Goal: Obtain resource: Download file/media

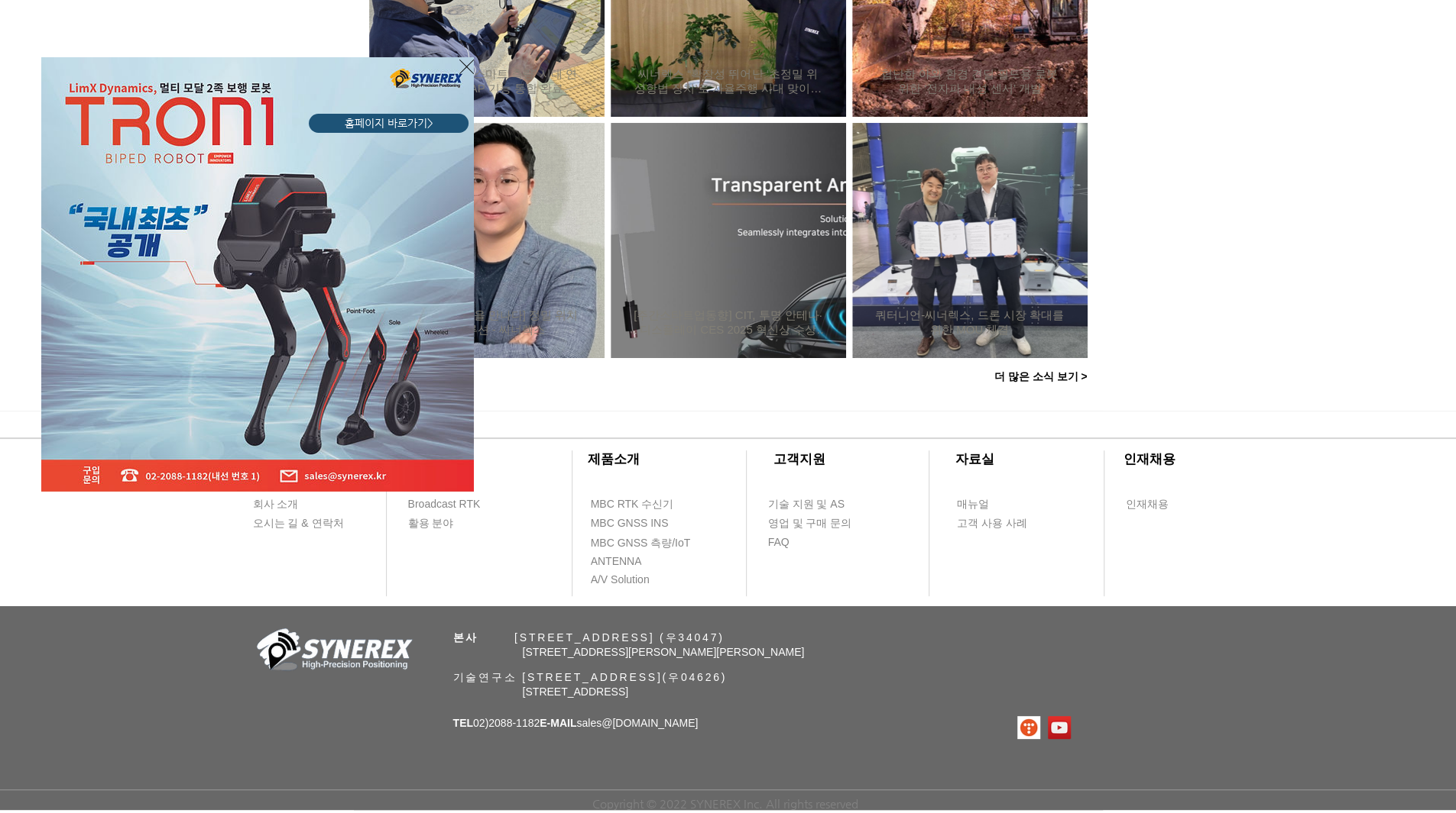
click at [467, 63] on icon "사이트로 돌아가기" at bounding box center [466, 67] width 14 height 19
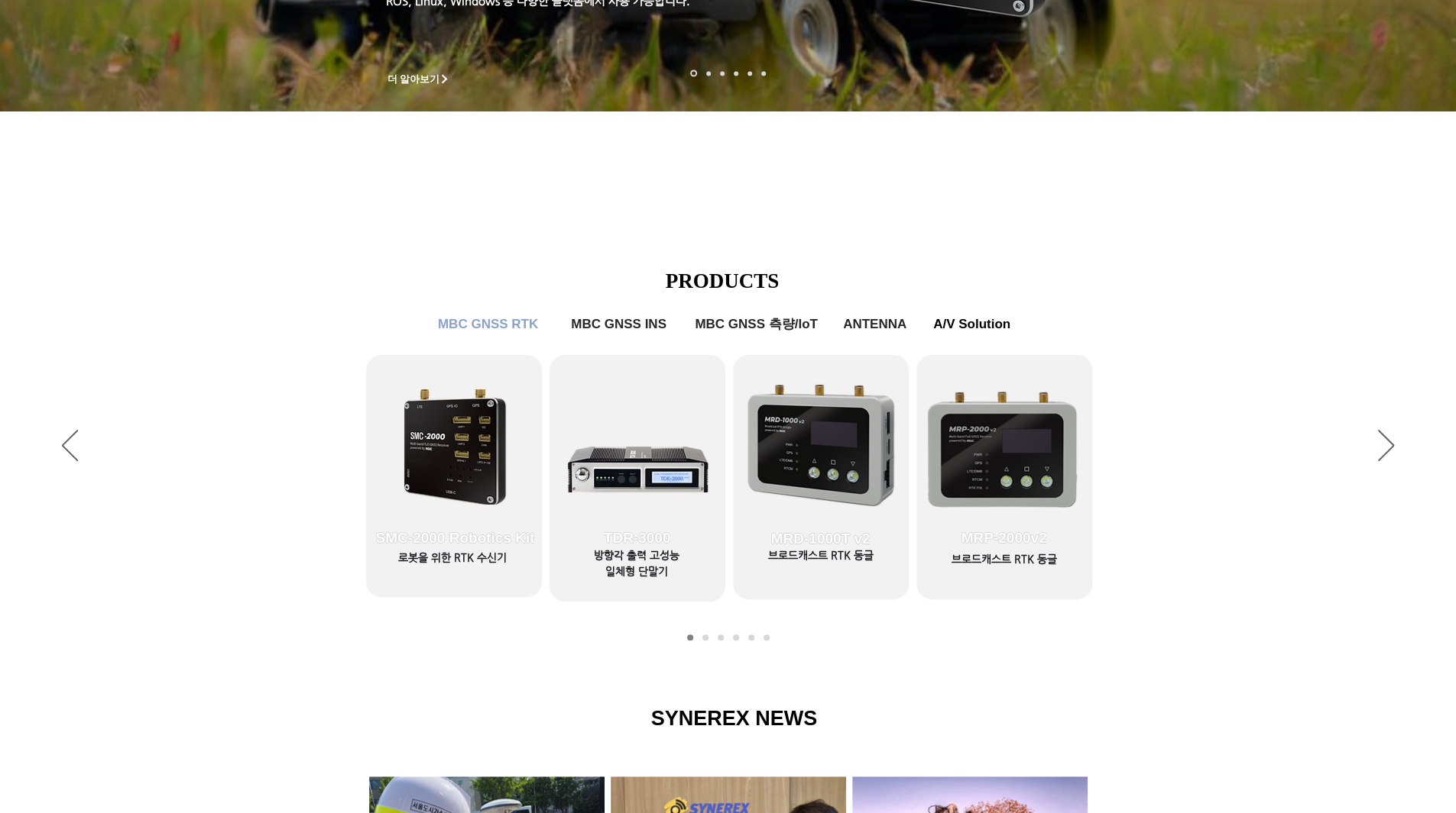
scroll to position [490, 0]
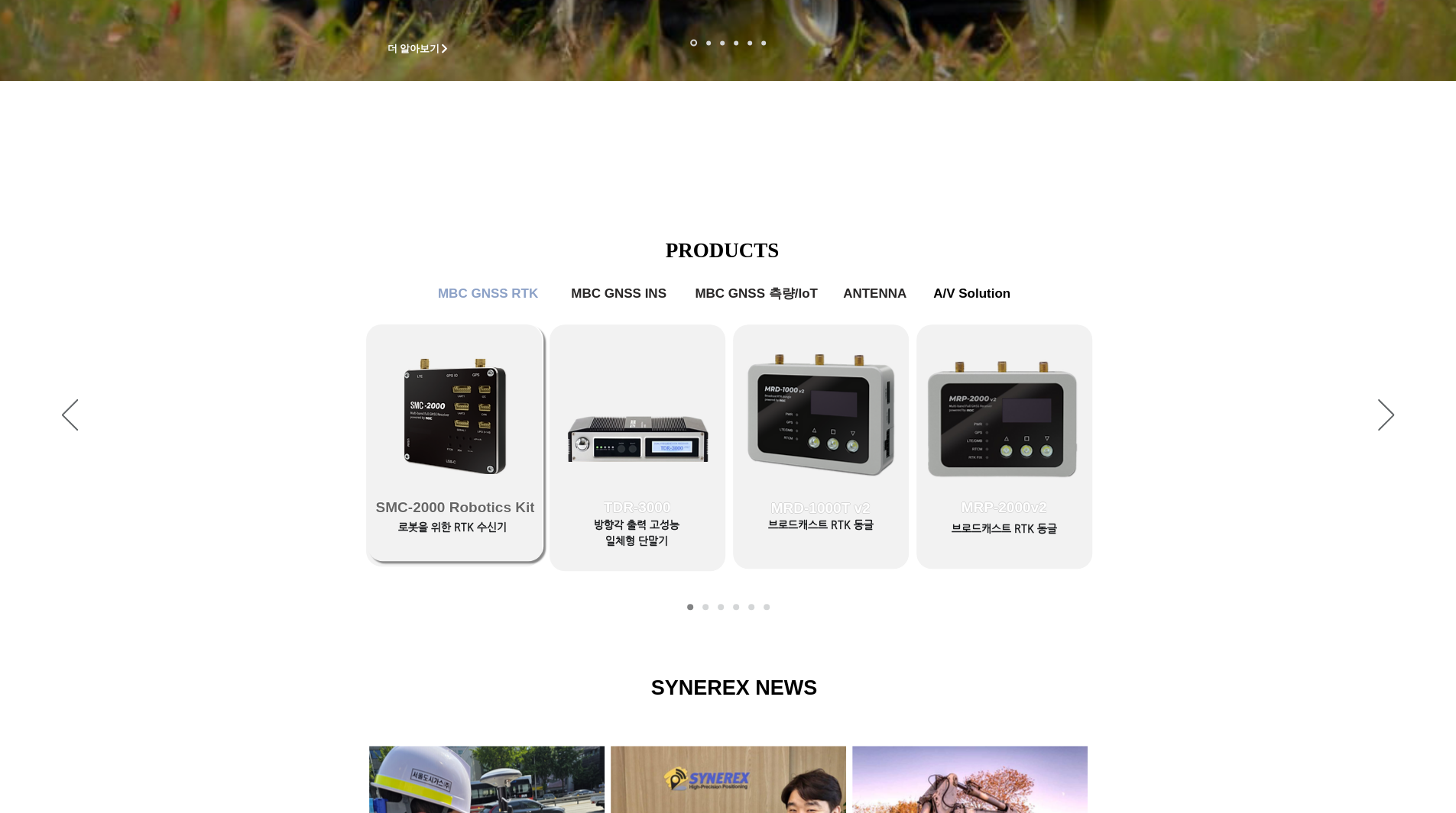
click at [450, 422] on link "SMC-2000 Robotics Kit" at bounding box center [455, 443] width 176 height 237
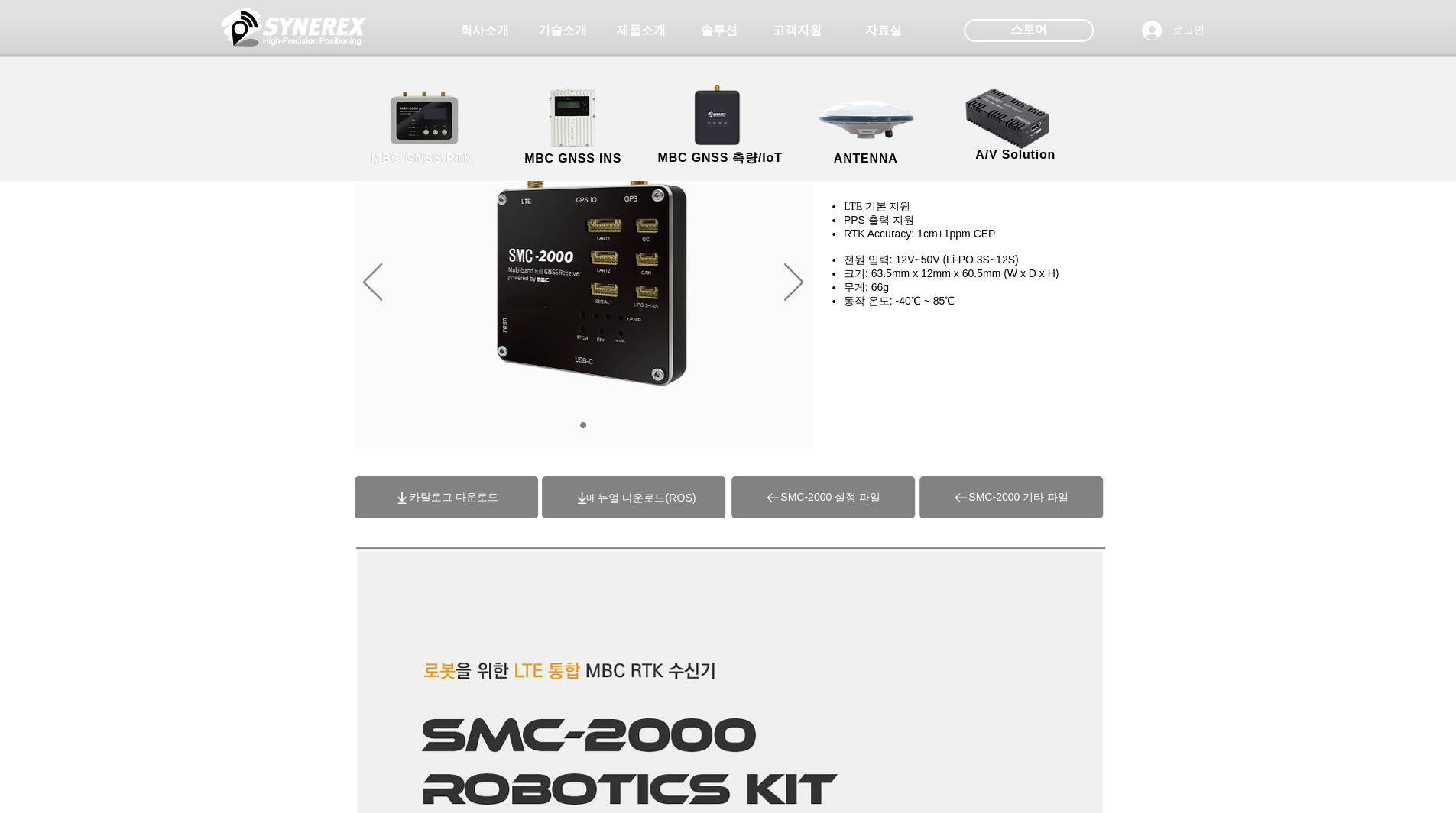
click at [405, 117] on link "MBC GNSS RTK" at bounding box center [422, 127] width 137 height 81
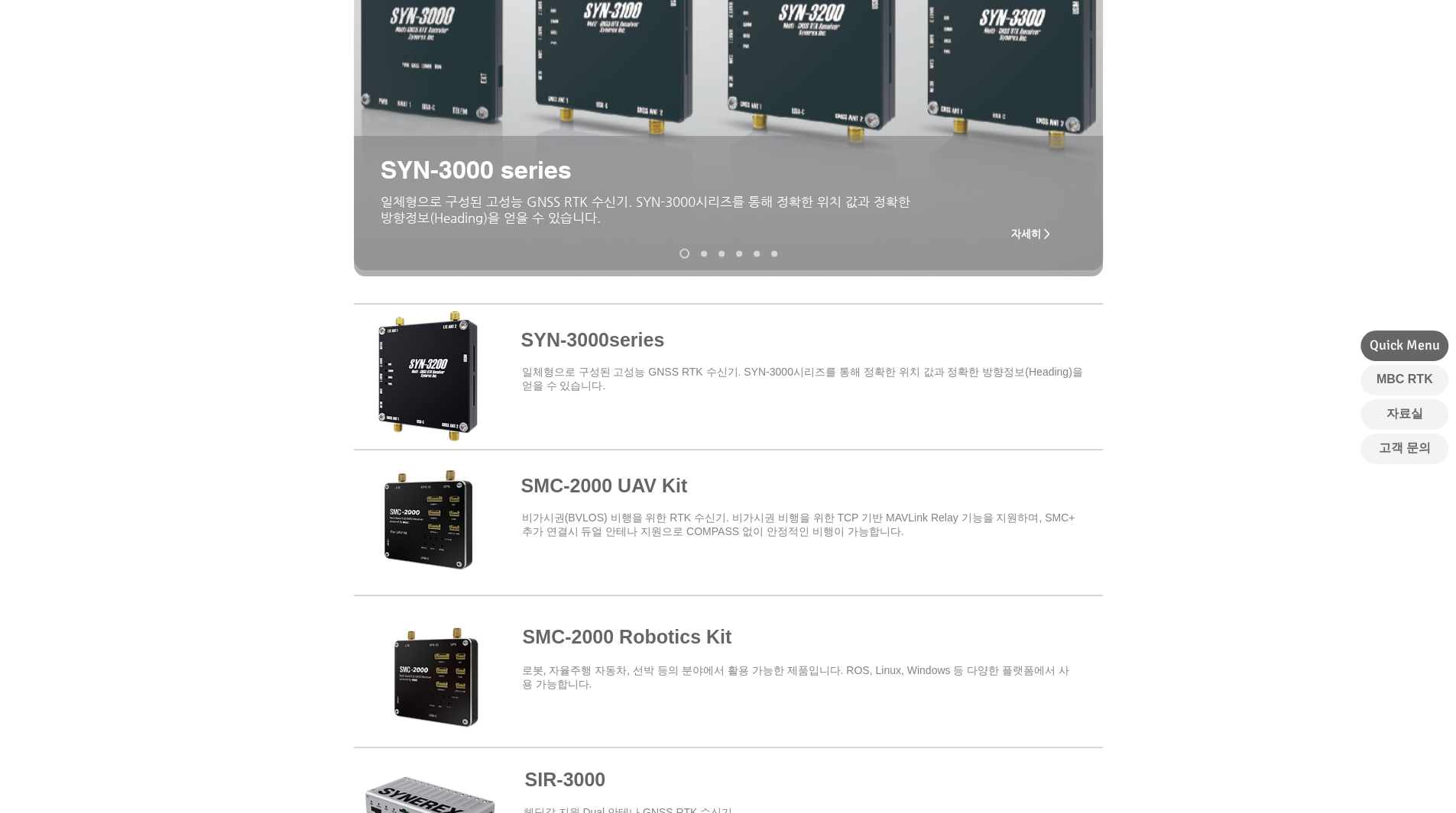
scroll to position [315, 0]
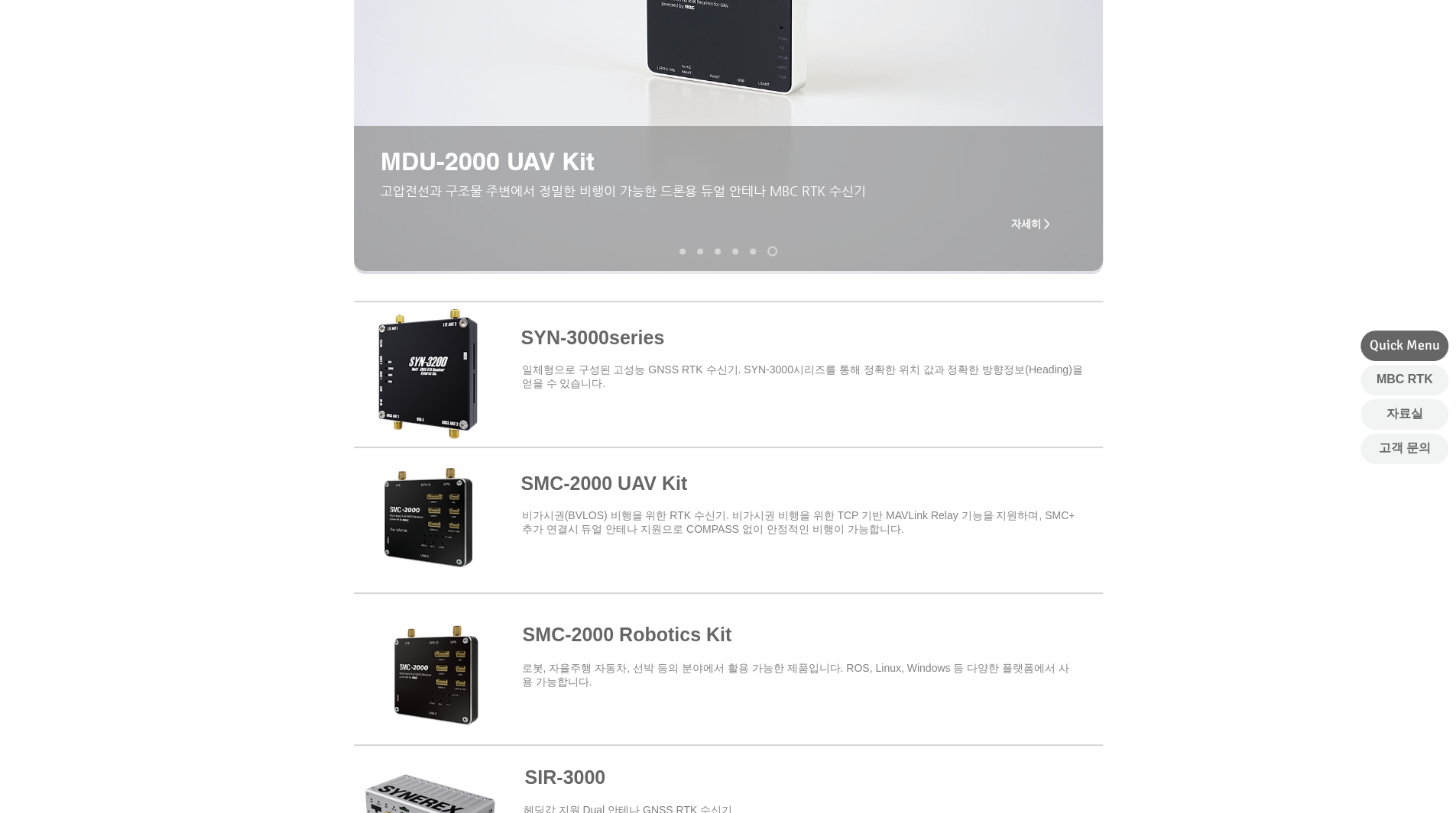
click at [646, 475] on span at bounding box center [728, 517] width 749 height 134
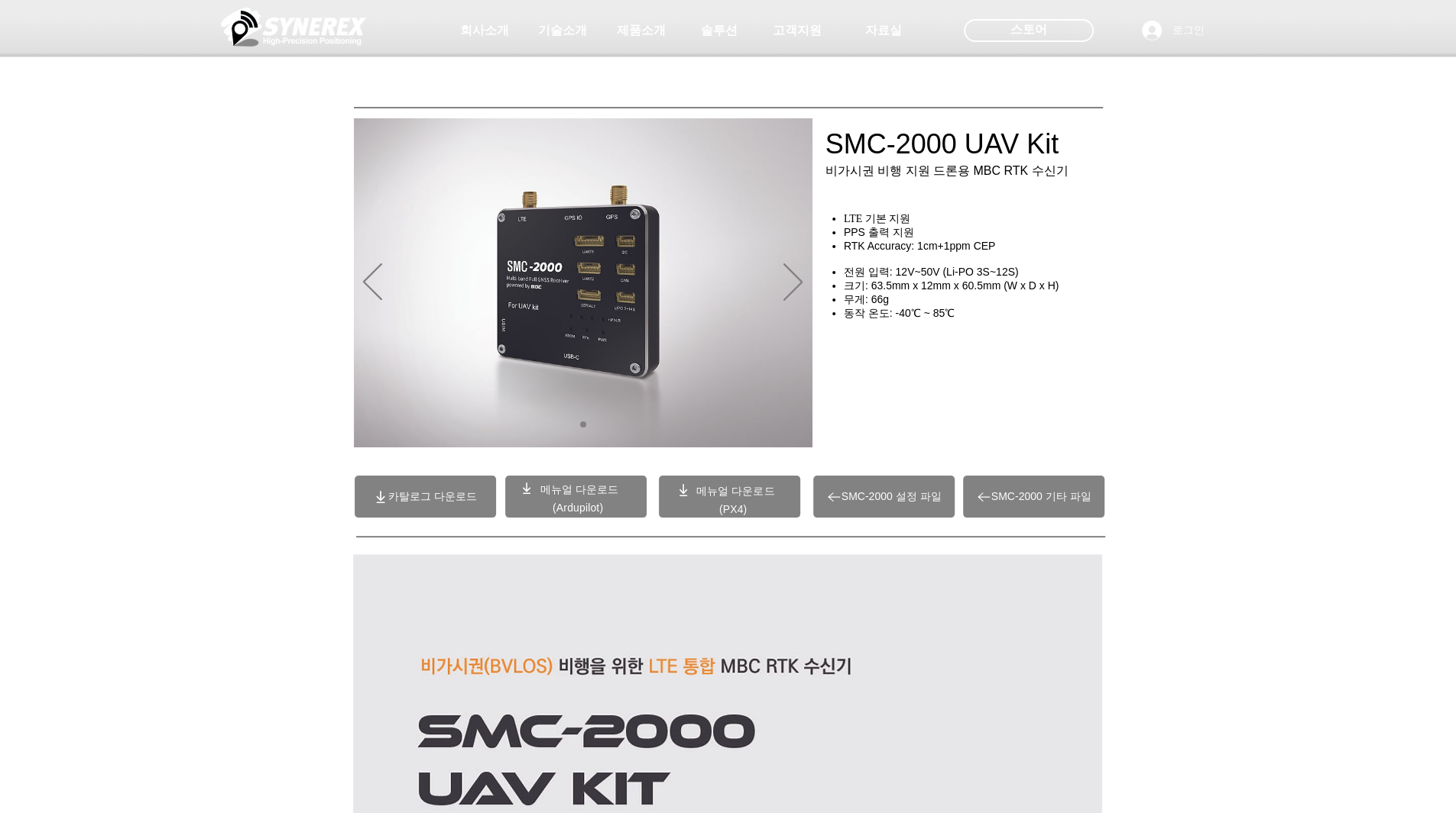
click at [444, 494] on span "카탈로그 다운로드" at bounding box center [433, 497] width 89 height 14
